Goal: Task Accomplishment & Management: Use online tool/utility

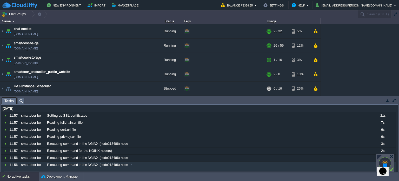
scroll to position [42, 0]
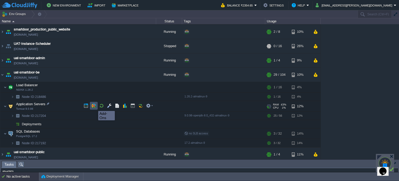
click at [94, 106] on button "button" at bounding box center [93, 105] width 5 height 5
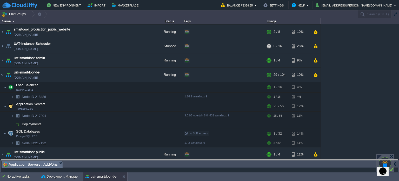
drag, startPoint x: 105, startPoint y: 163, endPoint x: 123, endPoint y: 39, distance: 125.0
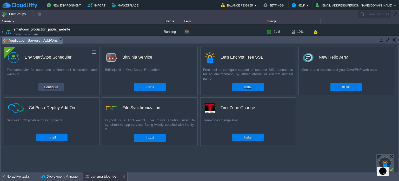
click at [43, 86] on button "Configure" at bounding box center [50, 87] width 17 height 6
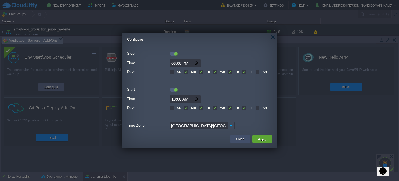
click at [236, 138] on button "Close" at bounding box center [240, 138] width 8 height 5
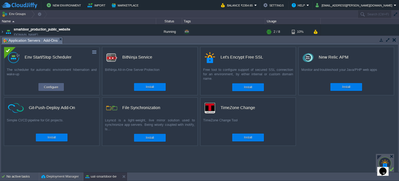
click at [393, 41] on button "button" at bounding box center [395, 39] width 4 height 5
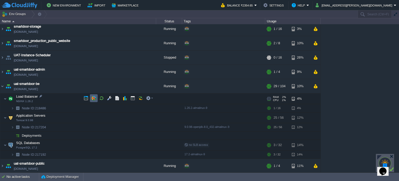
click at [94, 96] on button "button" at bounding box center [93, 98] width 5 height 5
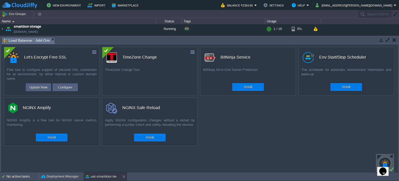
click at [394, 39] on button "button" at bounding box center [395, 39] width 4 height 5
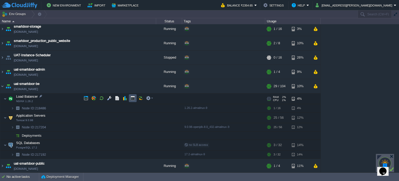
click at [133, 96] on button "button" at bounding box center [132, 98] width 5 height 5
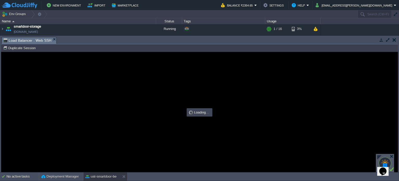
scroll to position [0, 0]
type input "#000000"
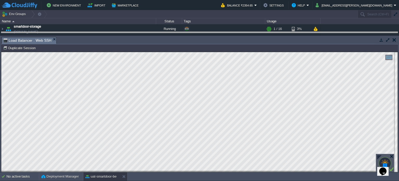
drag, startPoint x: 241, startPoint y: 43, endPoint x: 255, endPoint y: -25, distance: 69.5
click at [255, 0] on html "New Environment Import Marketplace Bonus ₹0.00 Upgrade Account Balance ₹2354.65…" at bounding box center [199, 90] width 399 height 181
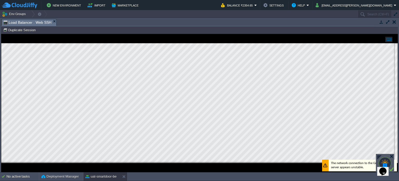
click at [388, 23] on button "button" at bounding box center [388, 21] width 5 height 5
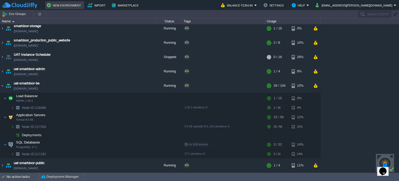
scroll to position [29, 0]
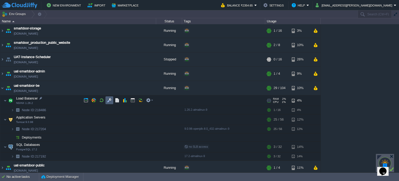
click at [113, 97] on td at bounding box center [110, 100] width 8 height 8
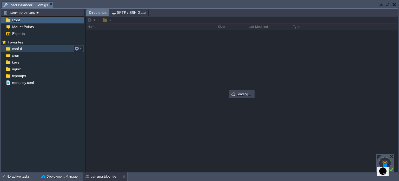
click at [31, 49] on div "conf.d" at bounding box center [42, 48] width 83 height 7
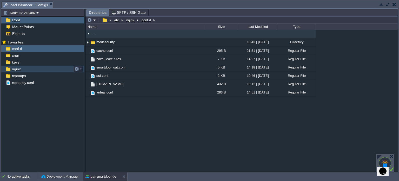
click at [32, 70] on div "nginx" at bounding box center [42, 68] width 83 height 7
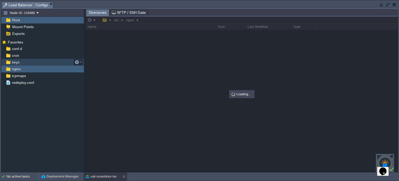
click at [35, 65] on div "keys" at bounding box center [42, 62] width 83 height 7
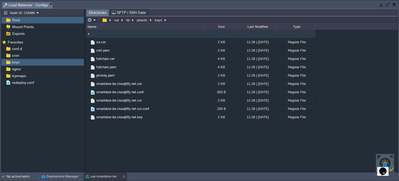
type input "/var/lib/jelastic/keys"
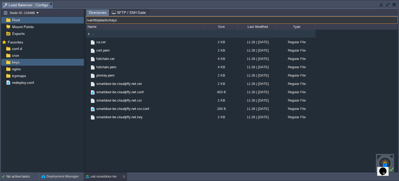
click at [178, 20] on input "/var/lib/jelastic/keys" at bounding box center [242, 19] width 312 height 7
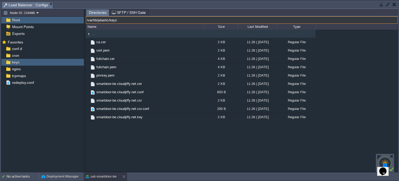
click at [178, 20] on input "/var/lib/jelastic/keys" at bounding box center [242, 19] width 312 height 7
drag, startPoint x: 178, startPoint y: 20, endPoint x: 80, endPoint y: 24, distance: 97.8
click at [80, 24] on div "Node ID: 218486 Root Mount Points Exports Mark the most frequently used files a…" at bounding box center [199, 90] width 397 height 163
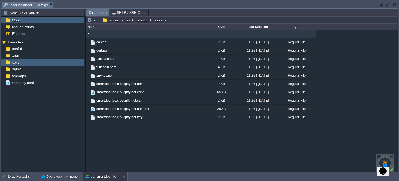
type input "/var/lib/jelastic/keys"
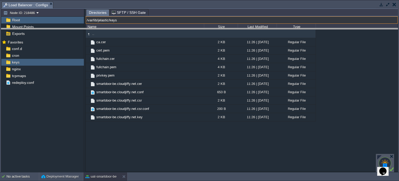
drag, startPoint x: 187, startPoint y: 5, endPoint x: 179, endPoint y: 111, distance: 106.8
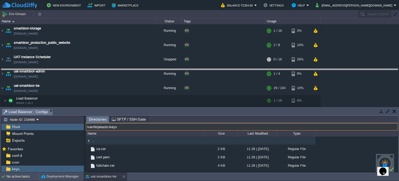
drag, startPoint x: 172, startPoint y: 111, endPoint x: 188, endPoint y: 61, distance: 52.7
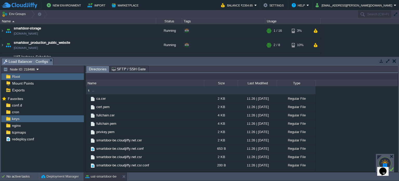
type input "/var/lib/jelastic/keys"
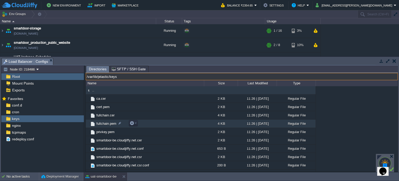
scroll to position [5, 0]
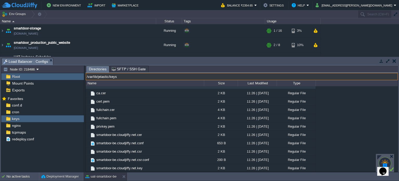
click at [392, 61] on td at bounding box center [394, 61] width 6 height 6
